Goal: Navigation & Orientation: Find specific page/section

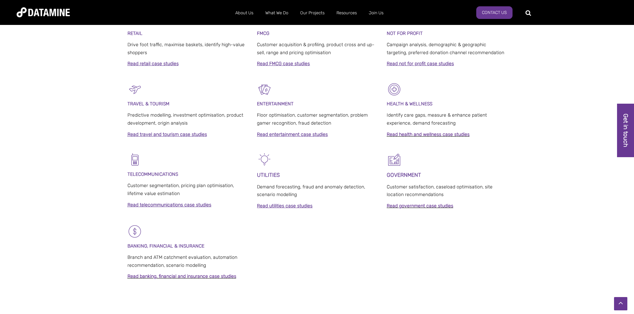
scroll to position [333, 0]
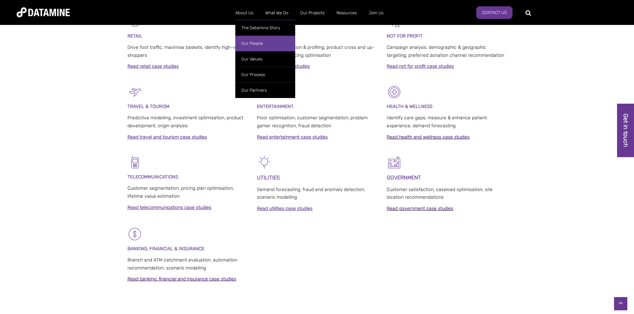
click at [262, 36] on link "Our People" at bounding box center [265, 44] width 60 height 16
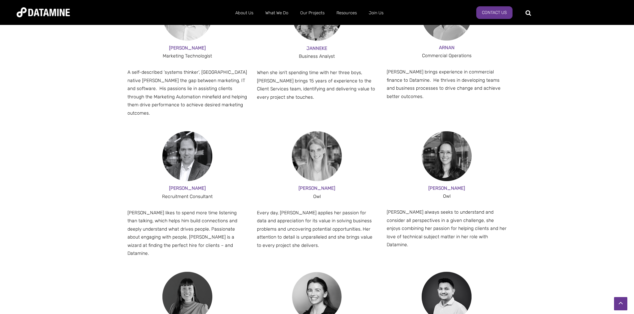
scroll to position [632, 0]
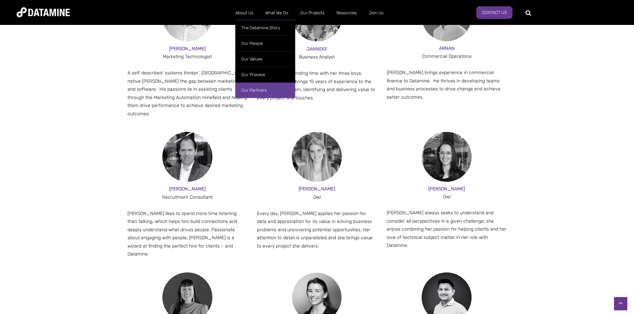
click at [259, 86] on link "Our Partners" at bounding box center [265, 91] width 60 height 16
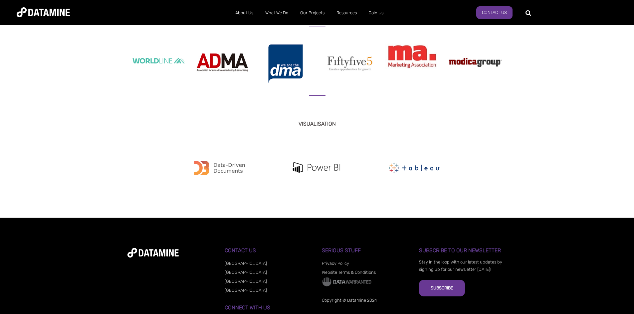
scroll to position [711, 0]
